Goal: Task Accomplishment & Management: Manage account settings

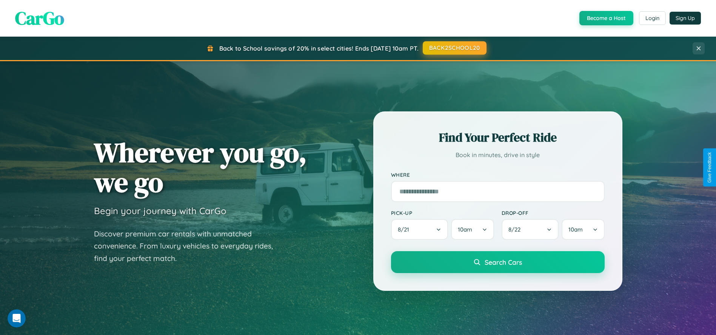
click at [454, 48] on button "BACK2SCHOOL20" at bounding box center [454, 48] width 64 height 14
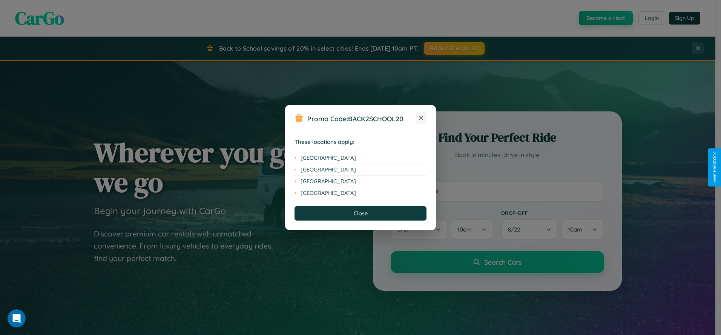
click at [421, 118] on icon at bounding box center [421, 118] width 4 height 4
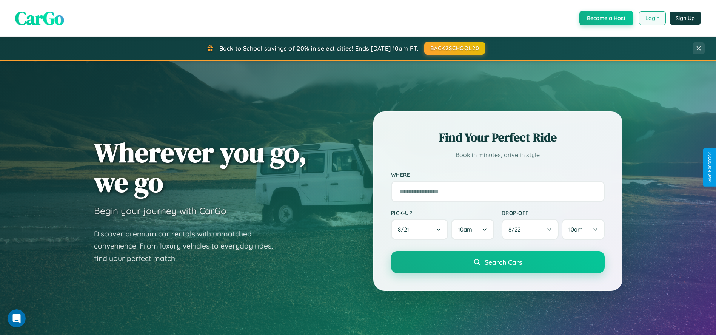
click at [651, 18] on button "Login" at bounding box center [652, 18] width 27 height 14
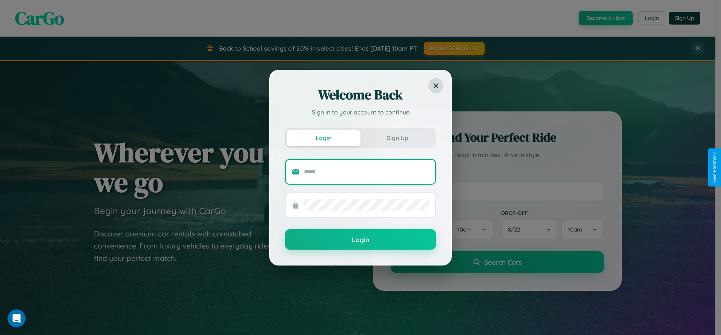
click at [367, 171] on input "text" at bounding box center [366, 172] width 125 height 12
type input "**********"
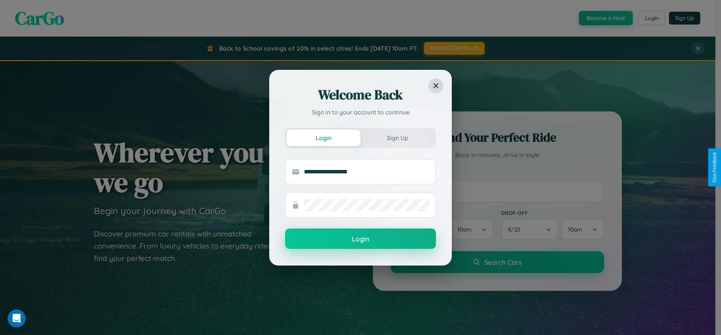
click at [361, 239] on button "Login" at bounding box center [360, 238] width 151 height 20
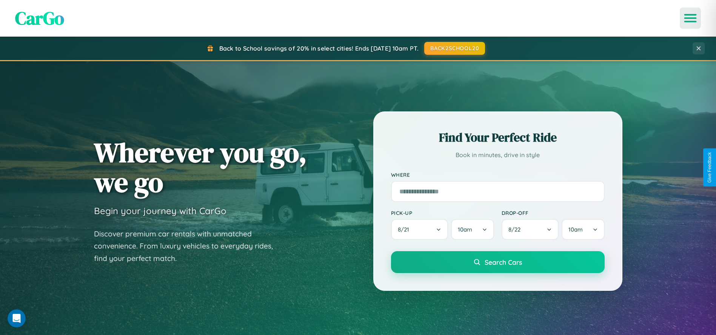
click at [690, 18] on icon "Open menu" at bounding box center [690, 18] width 11 height 7
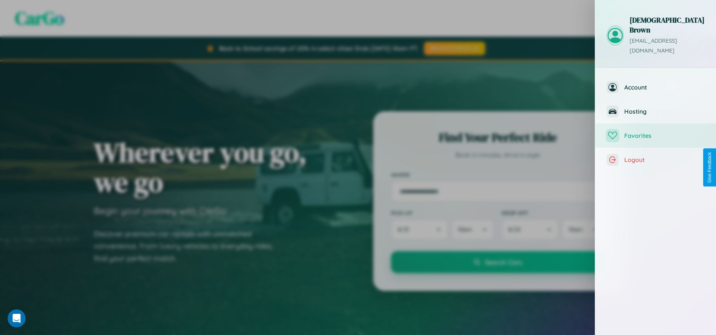
click at [655, 132] on span "Favorites" at bounding box center [664, 136] width 80 height 8
